Goal: Information Seeking & Learning: Learn about a topic

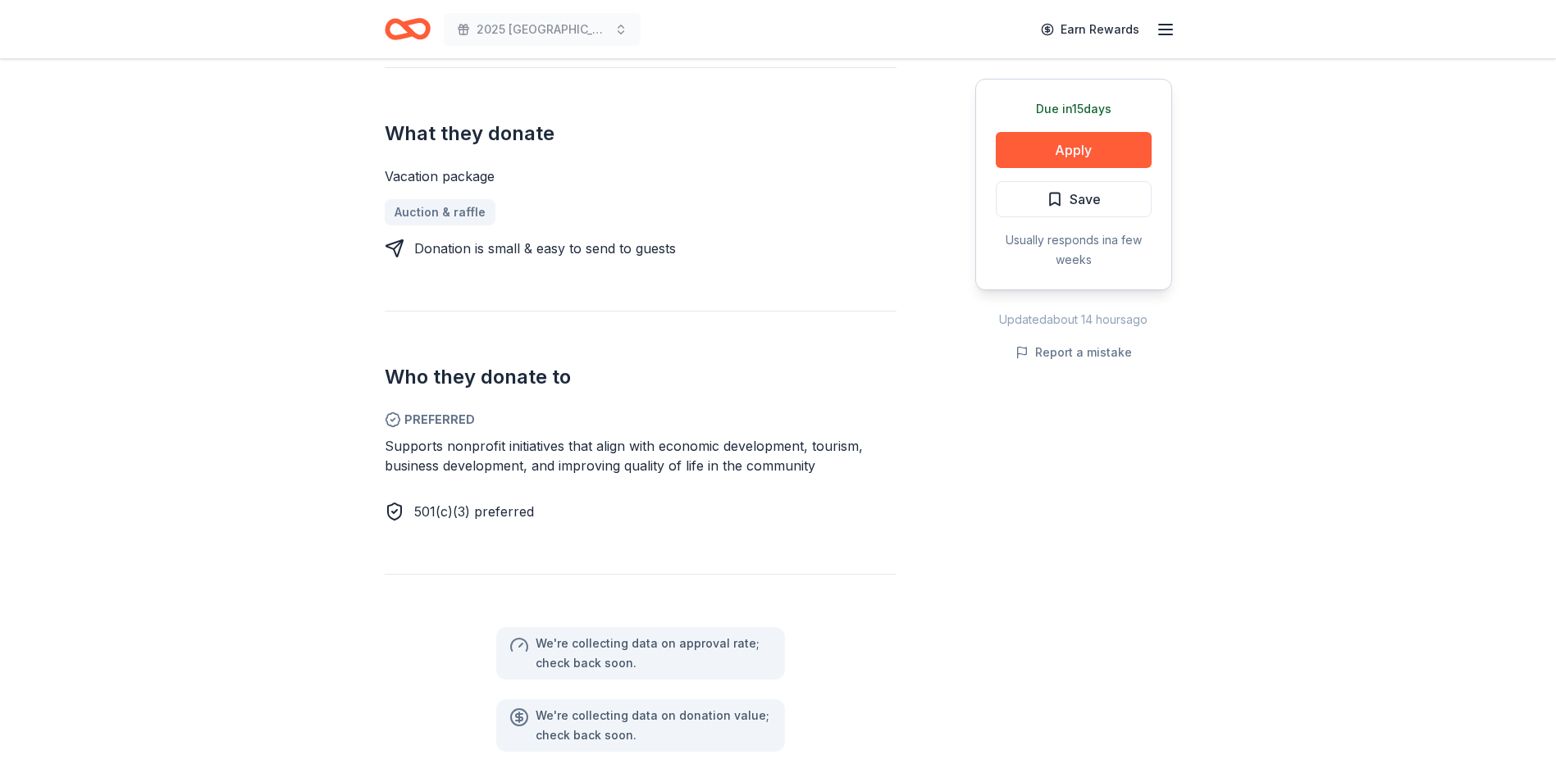
scroll to position [328, 0]
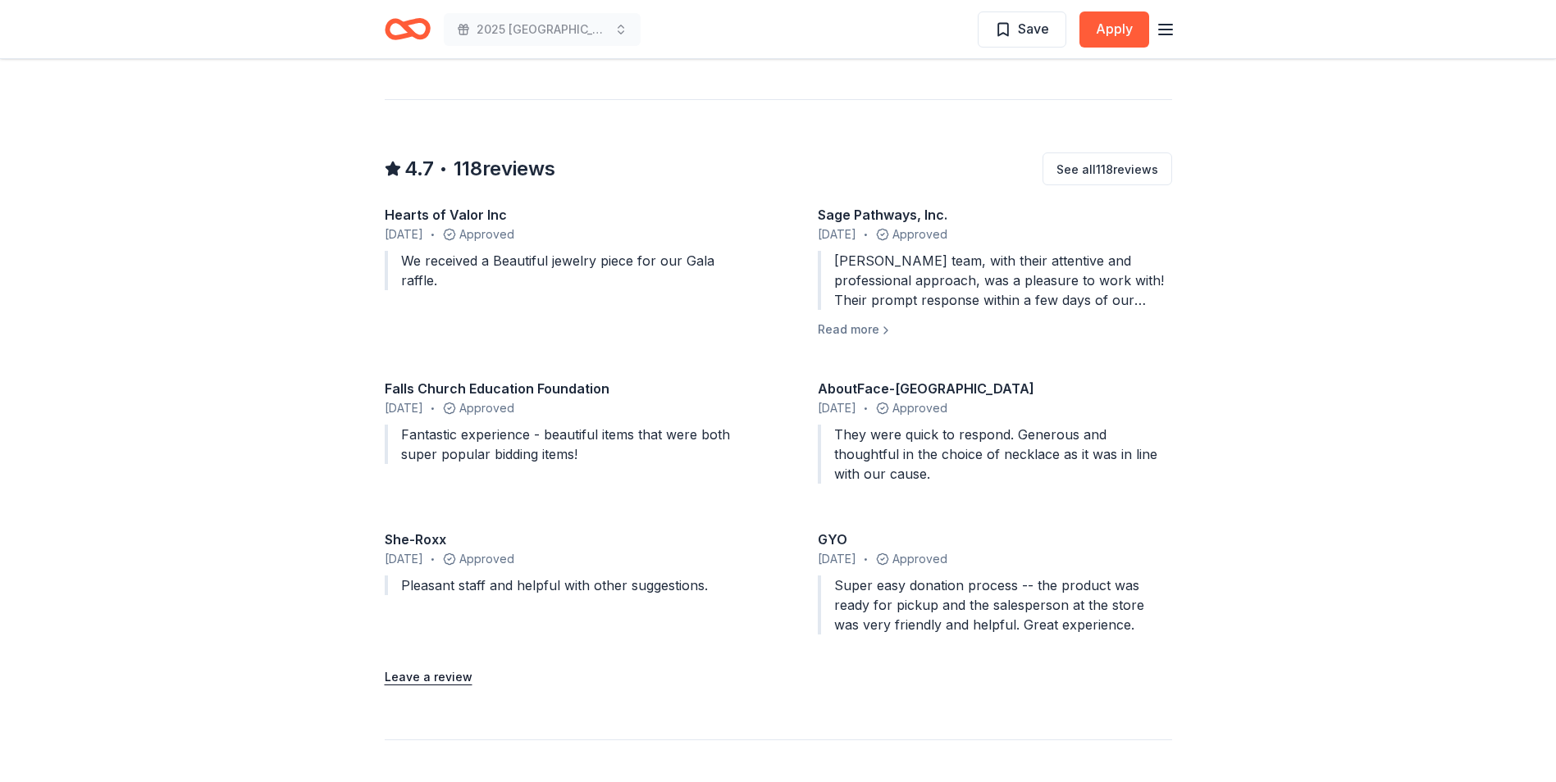
scroll to position [1148, 0]
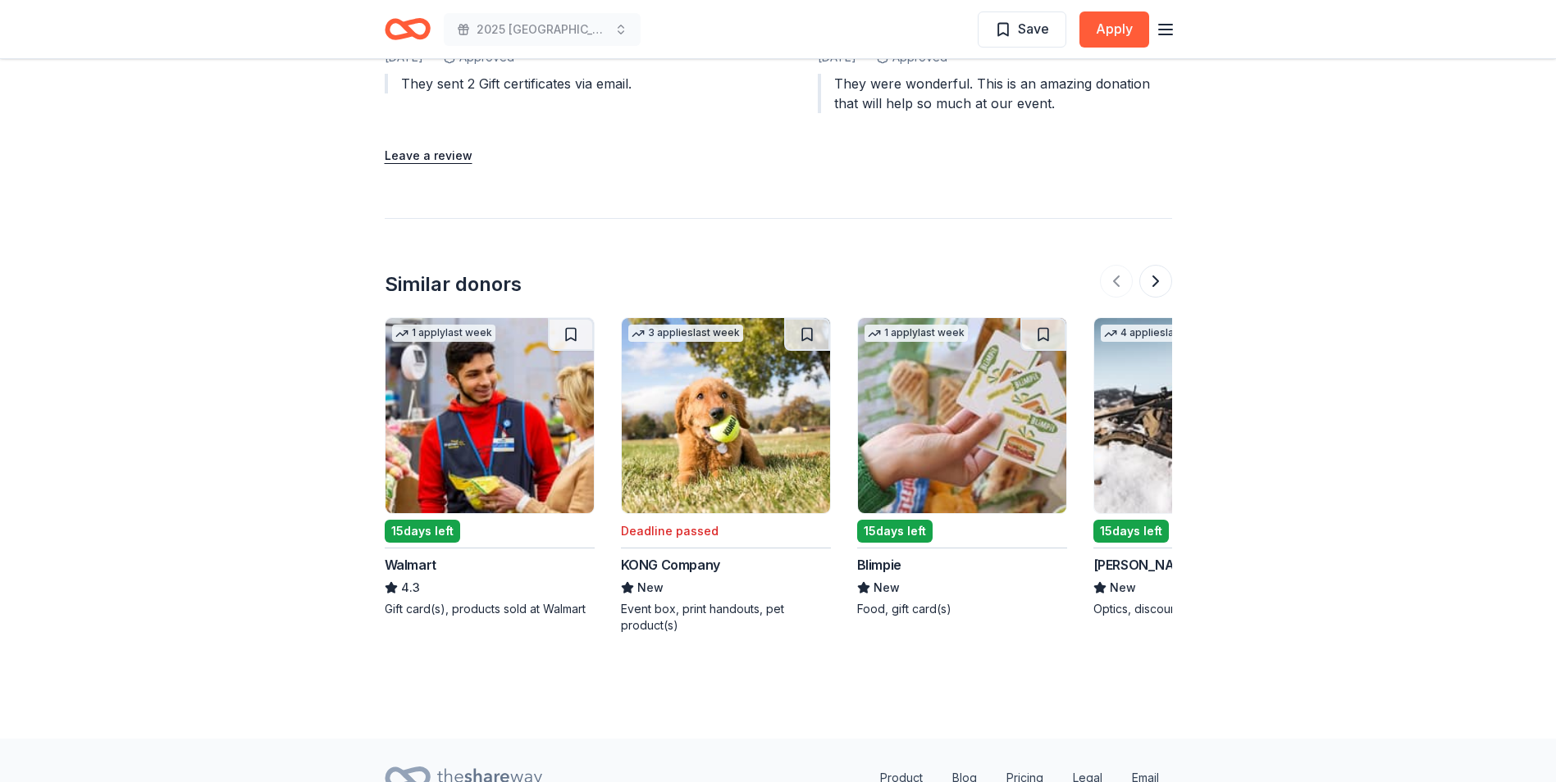
scroll to position [1797, 0]
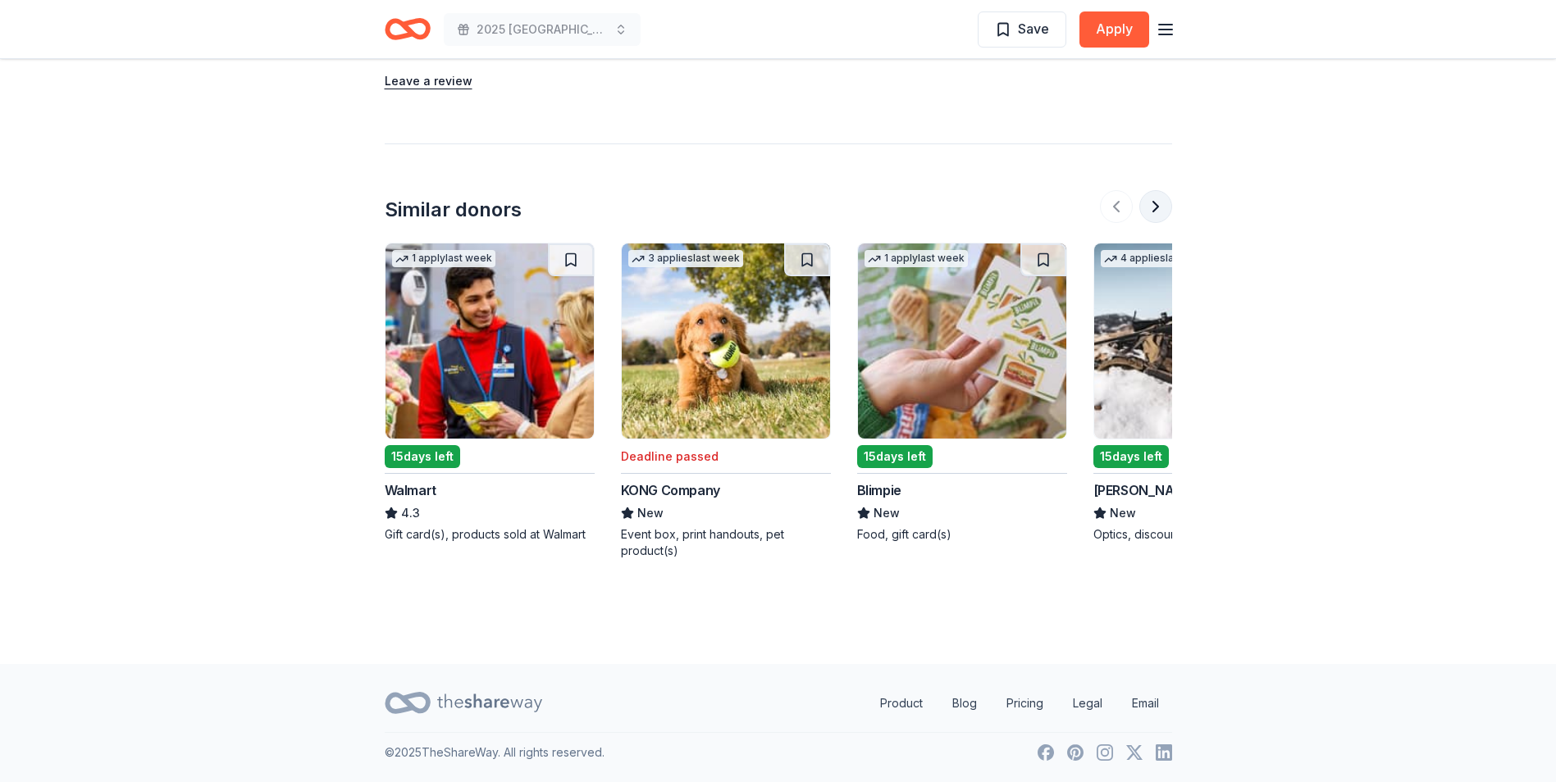
click at [1159, 216] on button at bounding box center [1155, 206] width 33 height 33
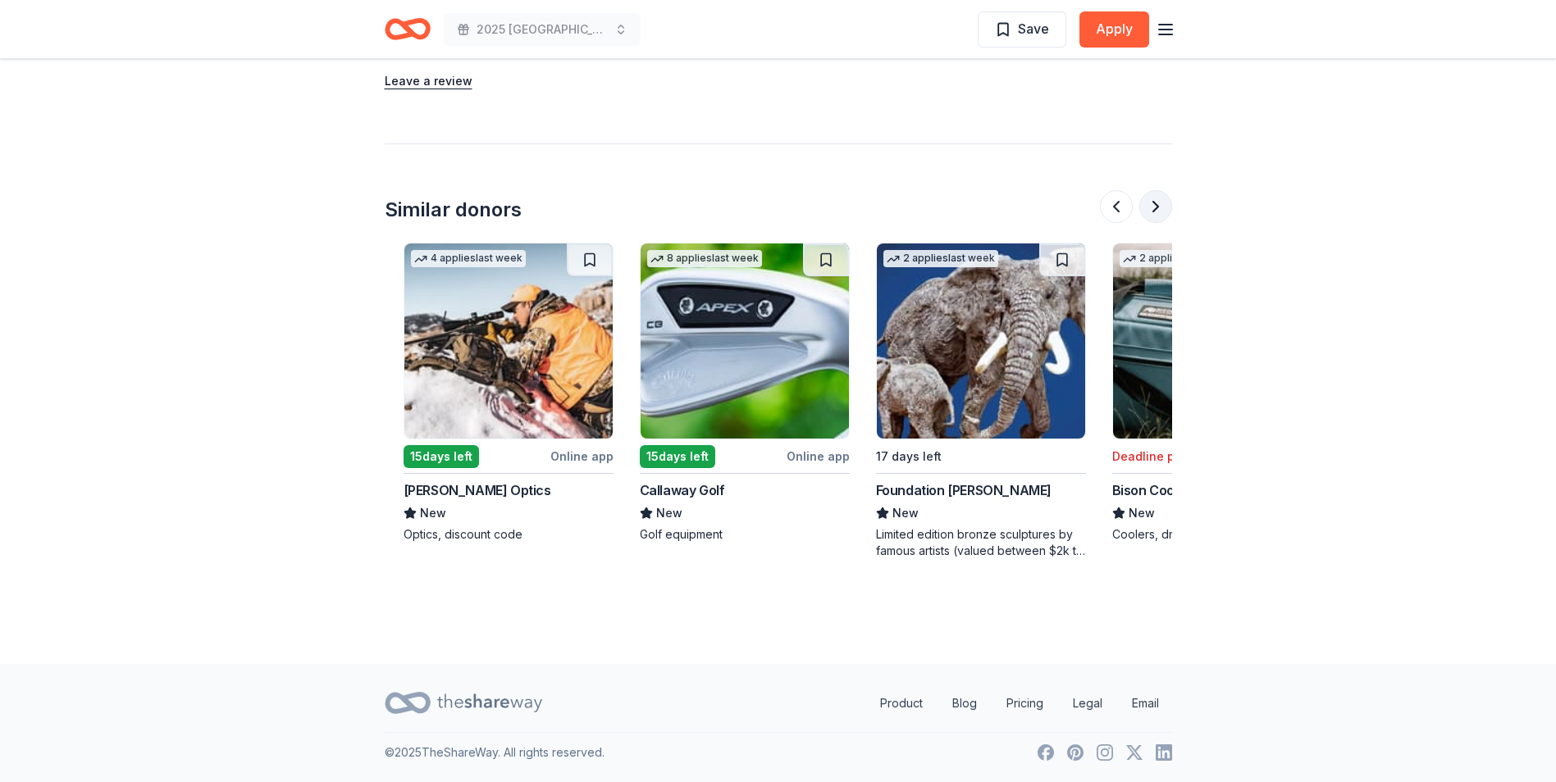
scroll to position [0, 709]
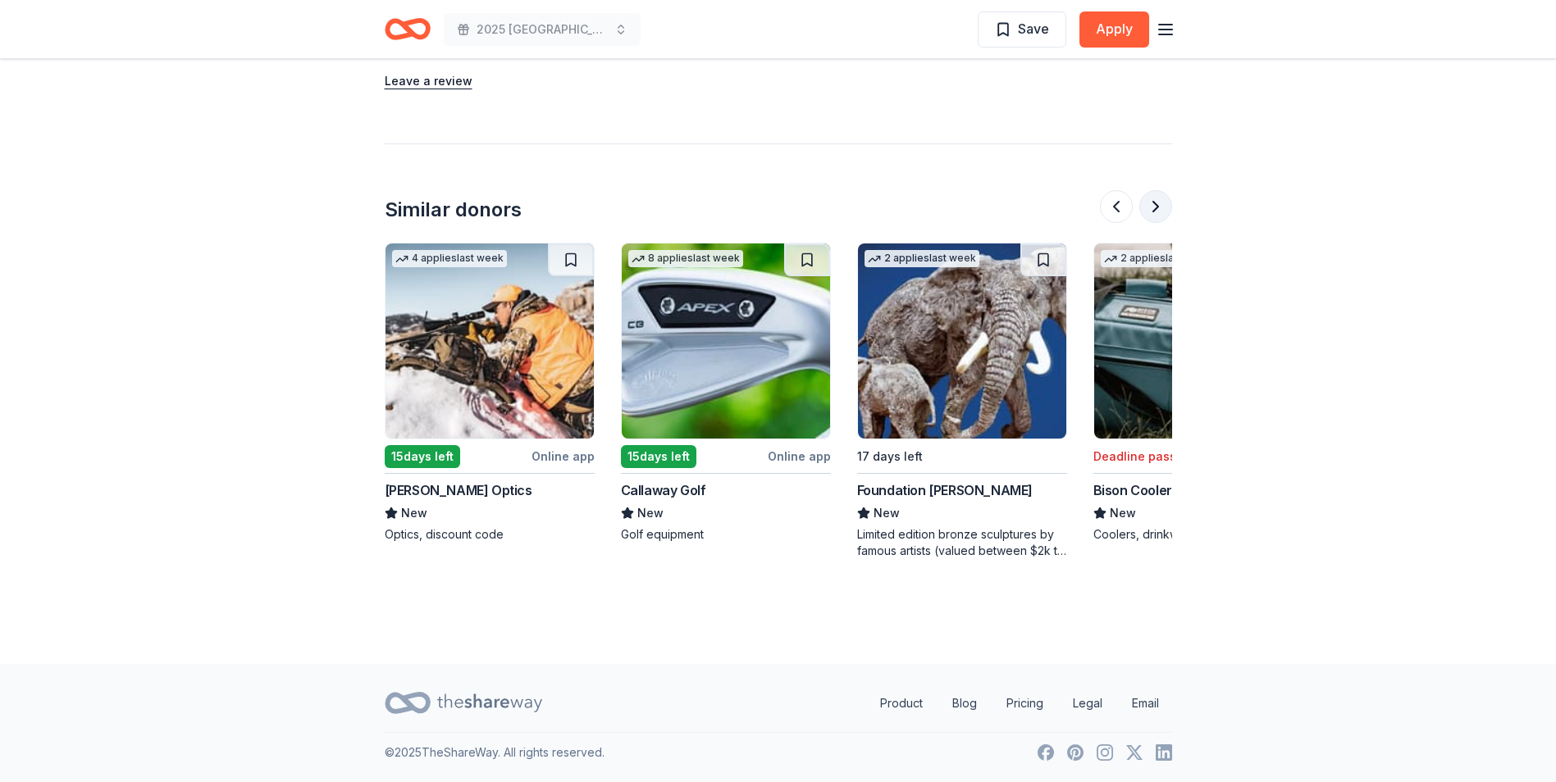
click at [1153, 215] on button at bounding box center [1155, 206] width 33 height 33
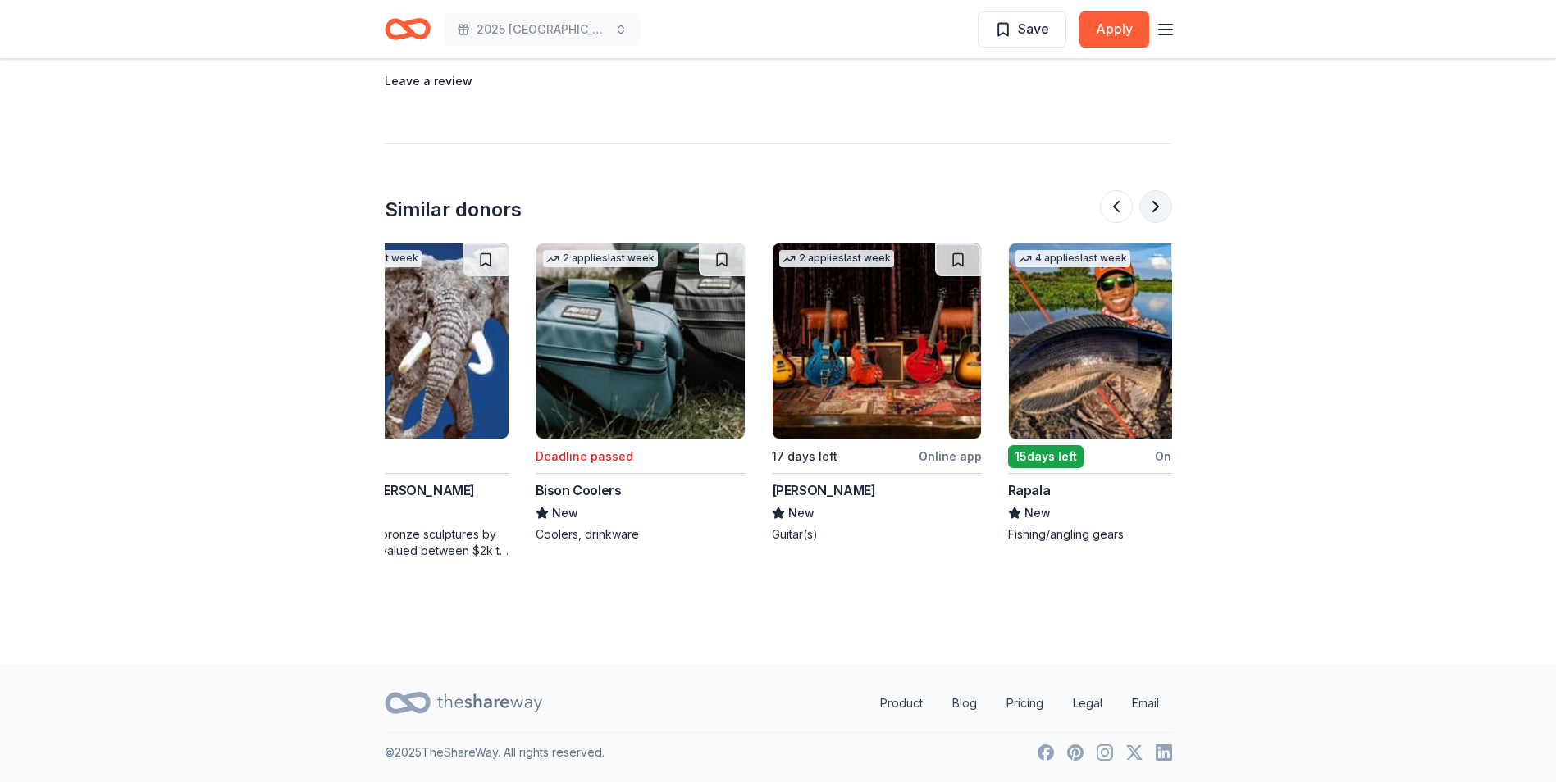
scroll to position [0, 1417]
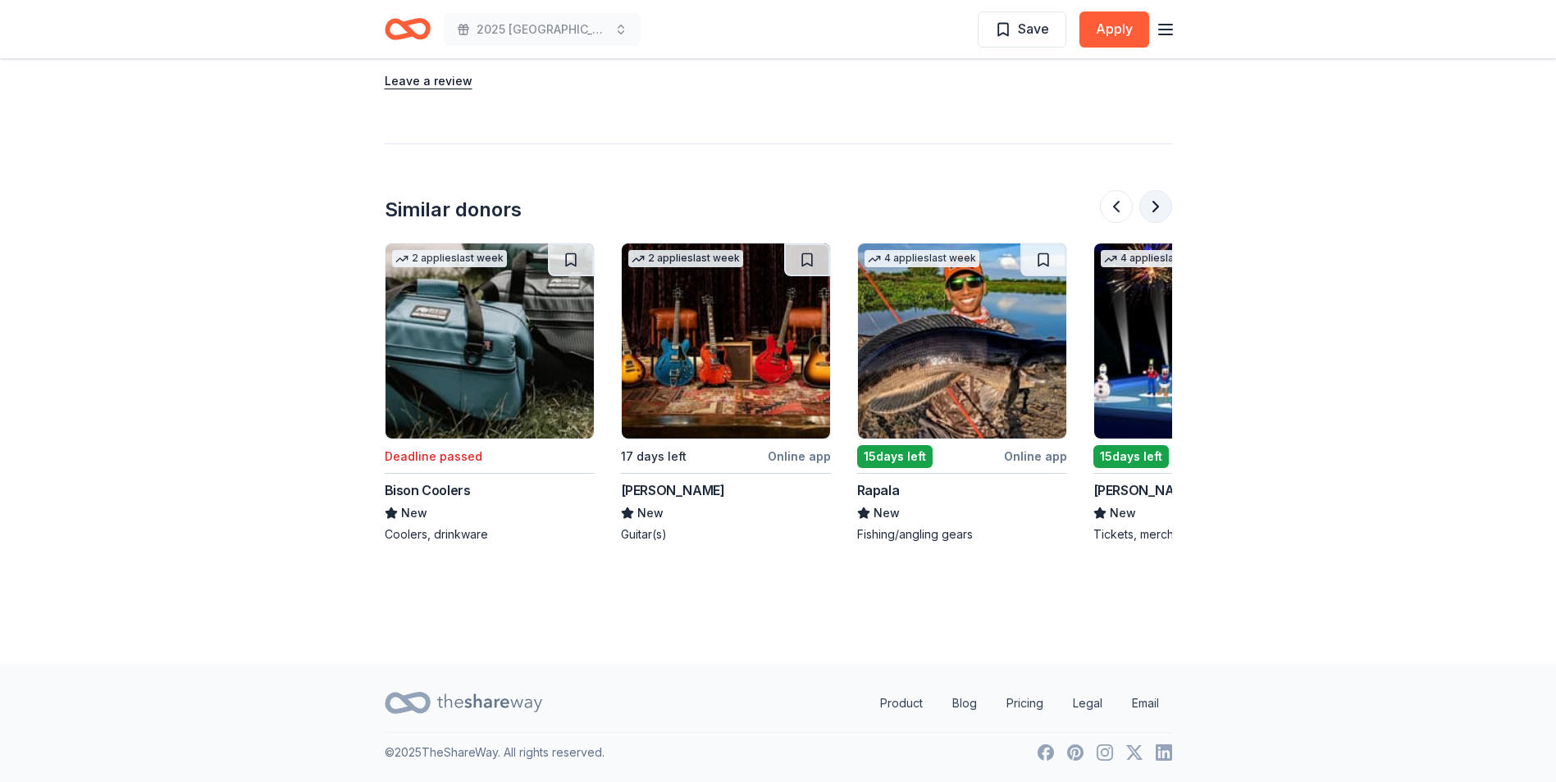
click at [1152, 214] on button at bounding box center [1155, 206] width 33 height 33
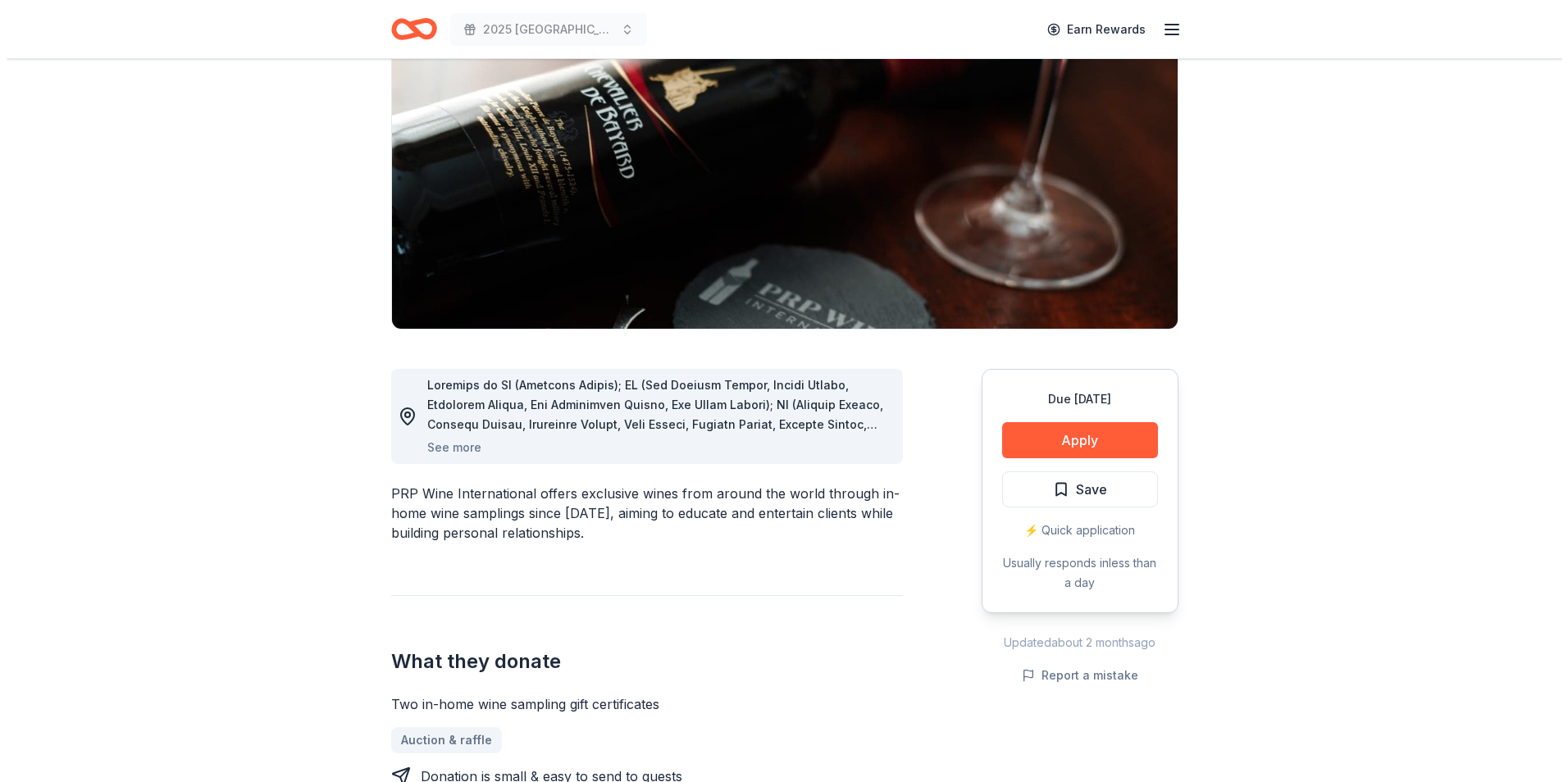
scroll to position [0, 0]
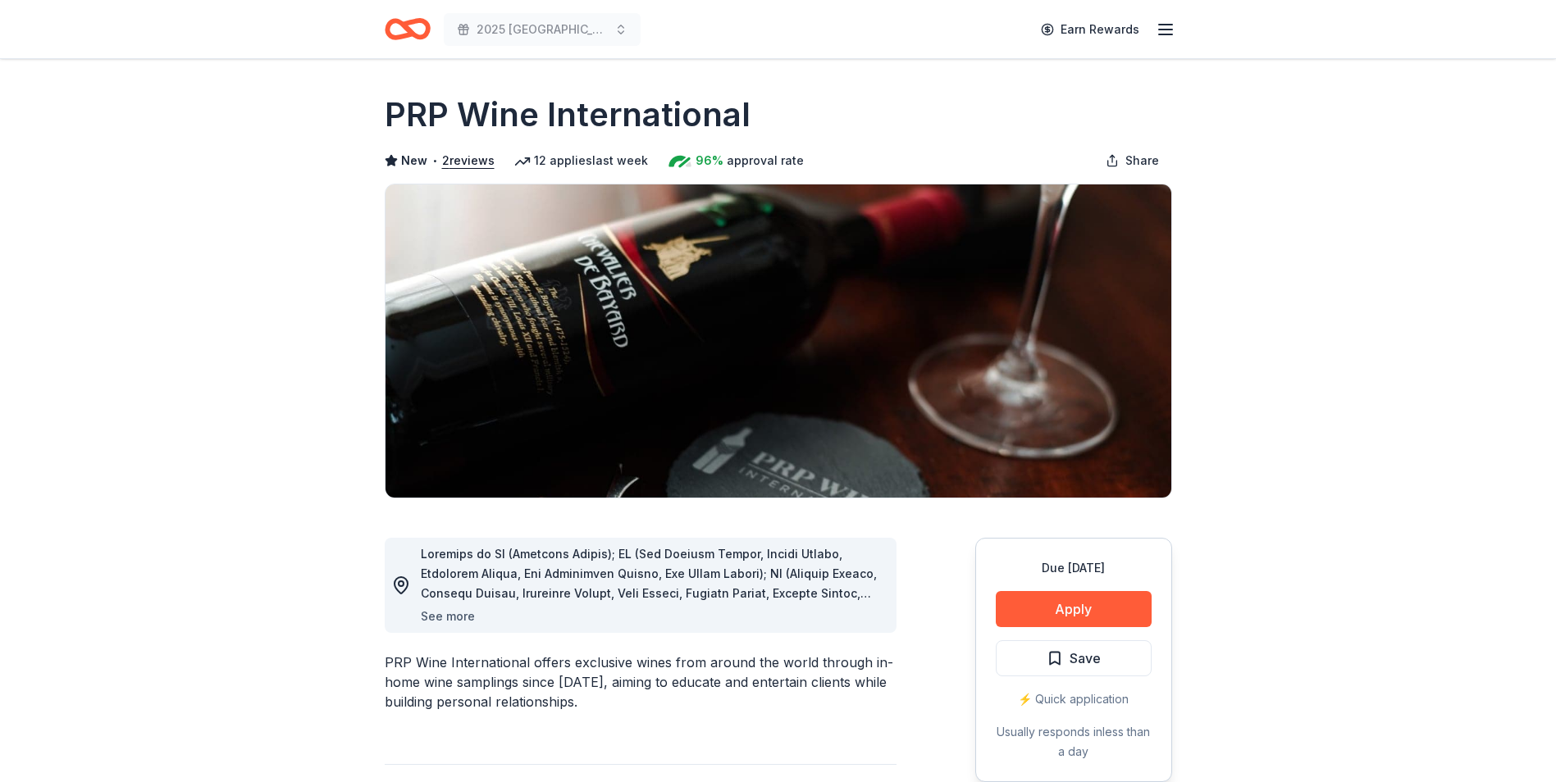
click at [448, 611] on button "See more" at bounding box center [448, 617] width 54 height 20
click at [449, 611] on button "See more" at bounding box center [448, 617] width 54 height 20
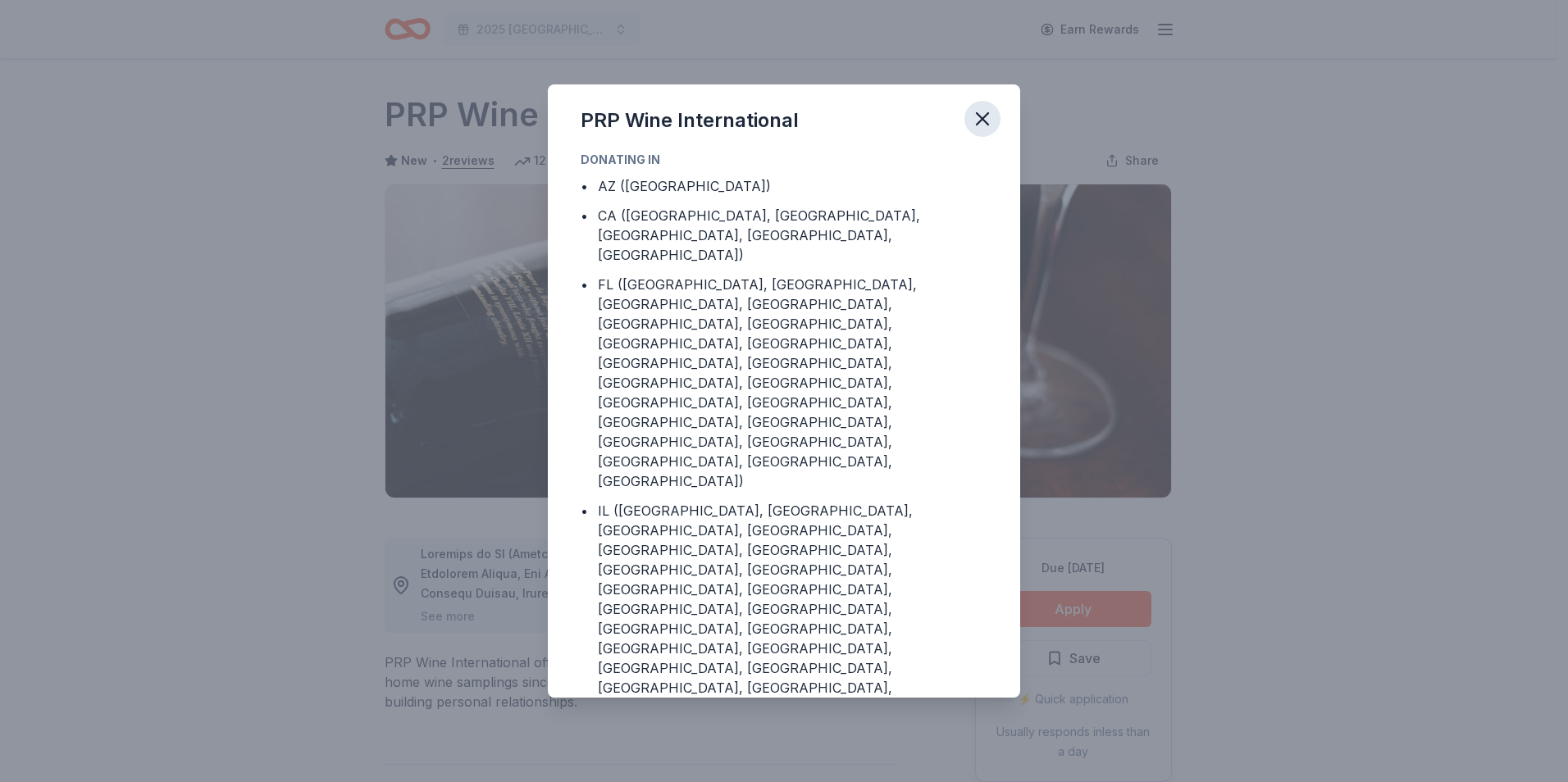
click at [982, 120] on icon "button" at bounding box center [982, 118] width 11 height 11
click at [982, 120] on icon "button" at bounding box center [982, 118] width 23 height 23
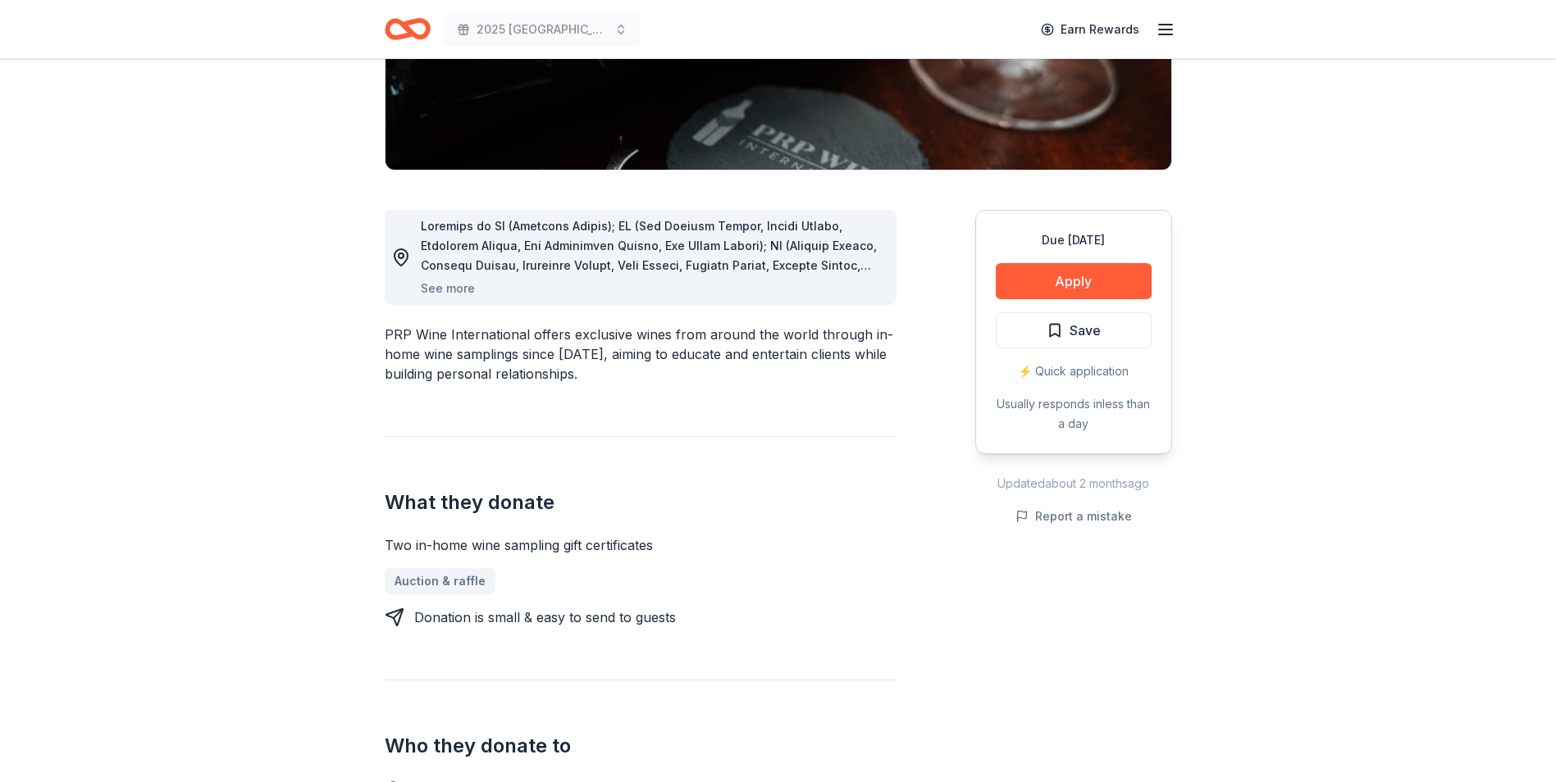
scroll to position [410, 0]
